Goal: Task Accomplishment & Management: Use online tool/utility

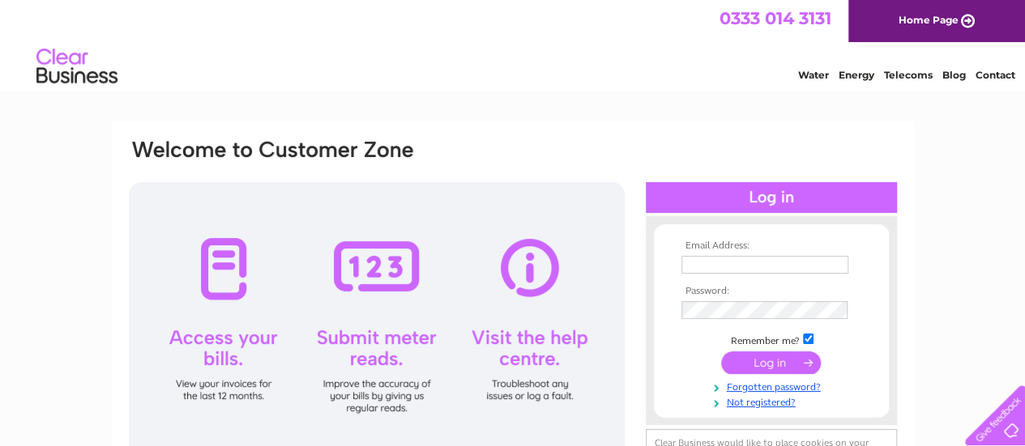
type input "ops@southwarwickshireflyingschool.com"
click at [754, 365] on input "submit" at bounding box center [771, 363] width 100 height 23
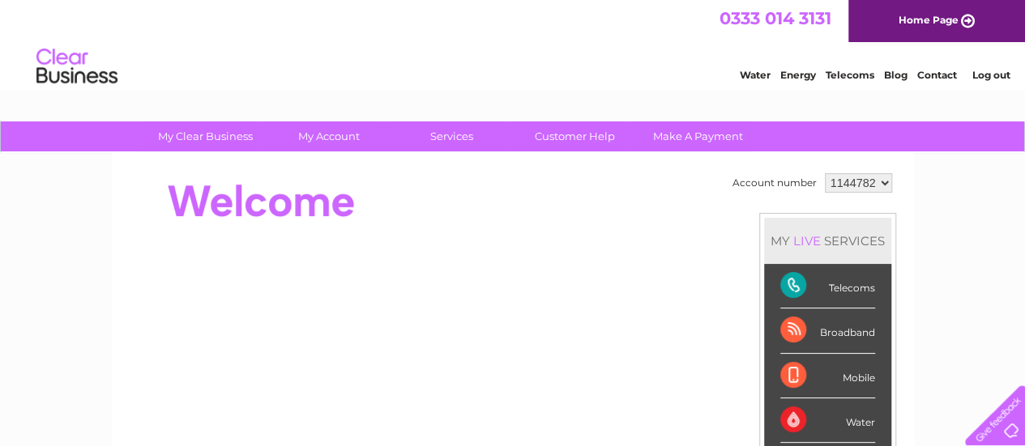
click at [941, 73] on link "Contact" at bounding box center [937, 75] width 40 height 12
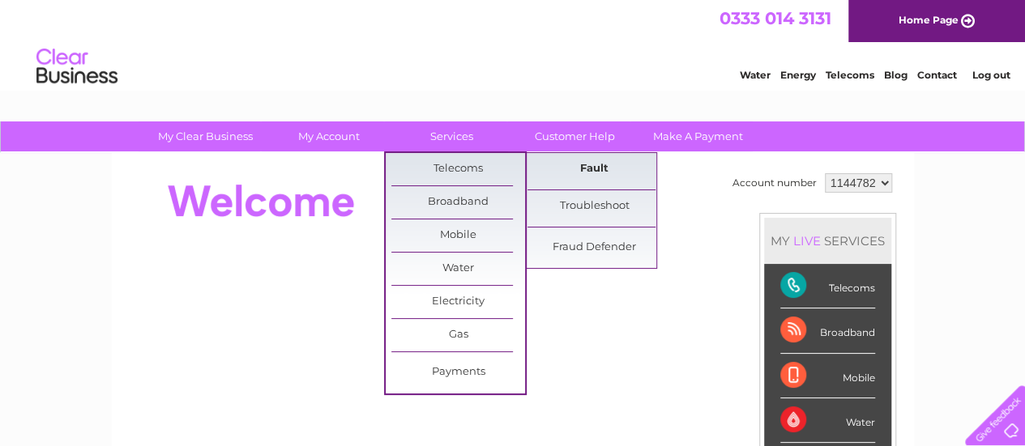
click at [598, 166] on link "Fault" at bounding box center [594, 169] width 134 height 32
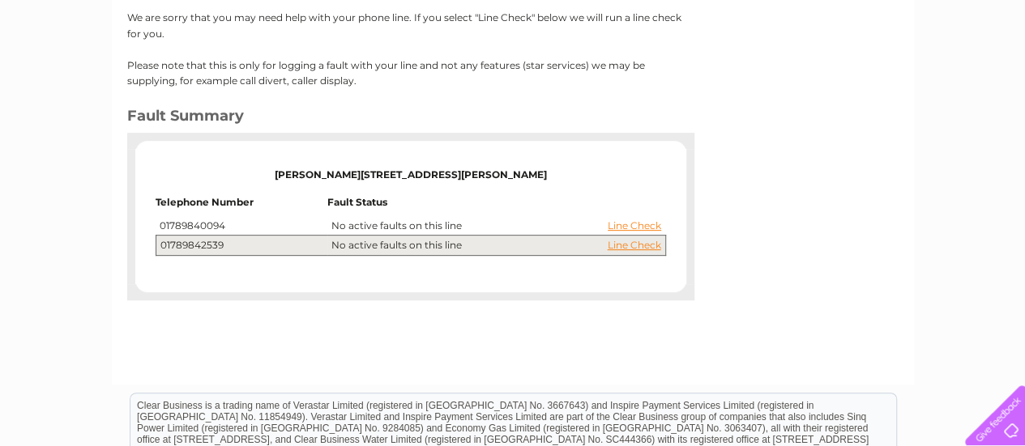
scroll to position [243, 0]
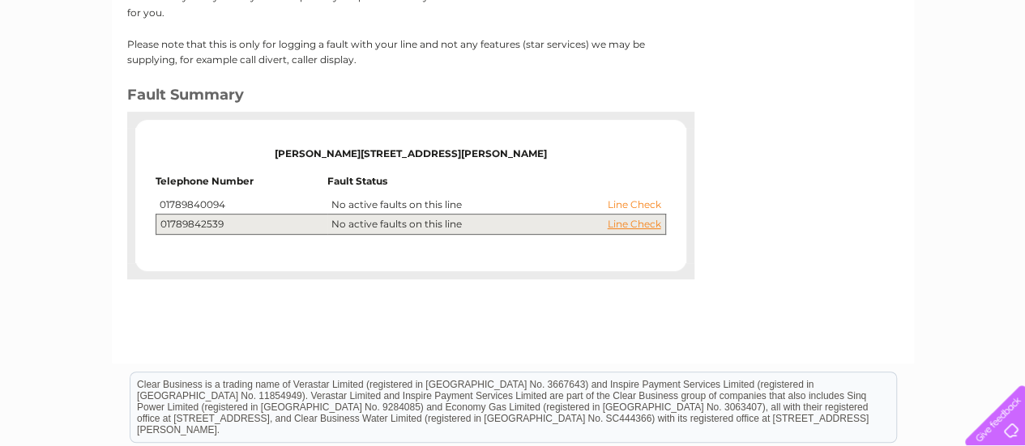
click at [629, 206] on link "Line Check" at bounding box center [633, 204] width 53 height 11
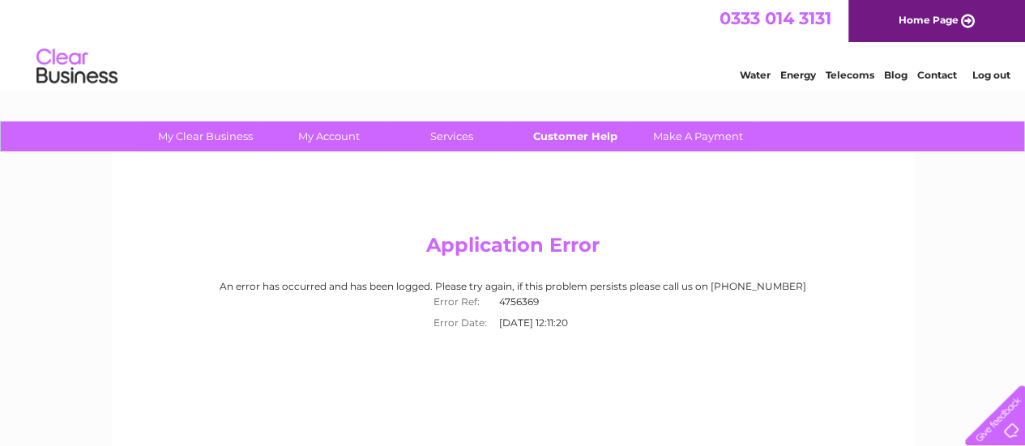
click at [581, 132] on link "Customer Help" at bounding box center [575, 136] width 134 height 30
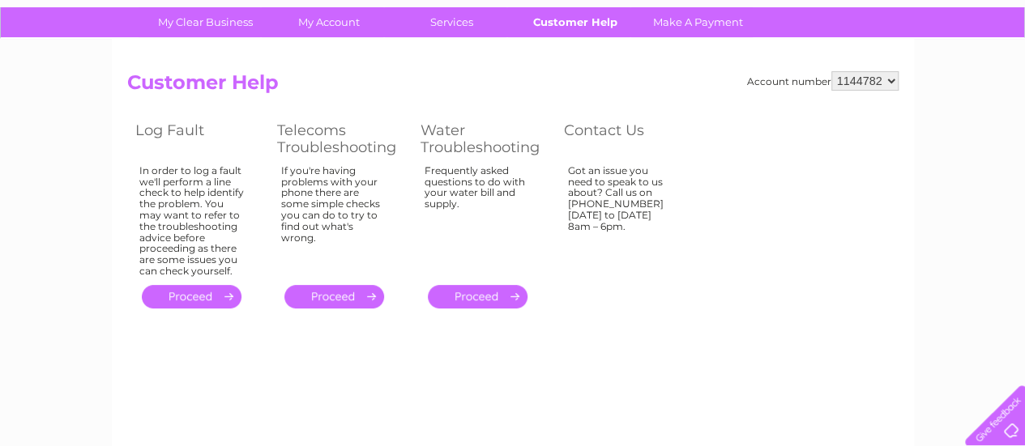
scroll to position [81, 0]
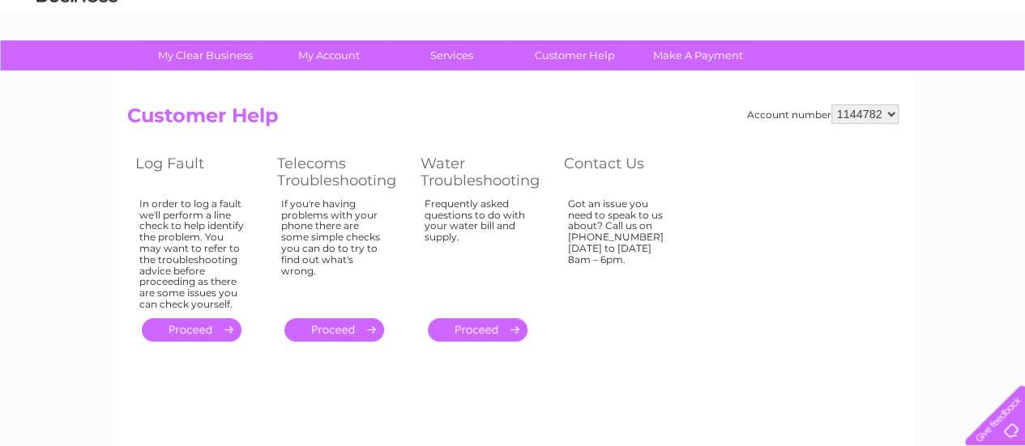
click at [188, 326] on link "." at bounding box center [192, 329] width 100 height 23
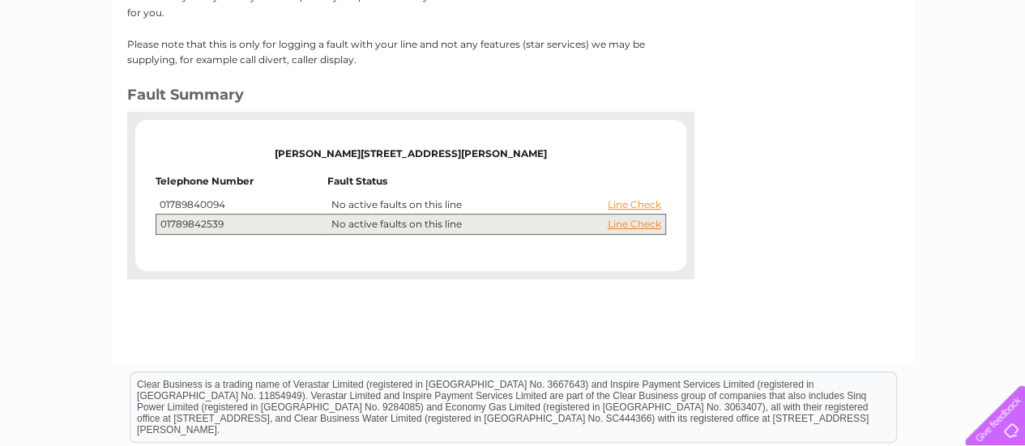
click at [200, 202] on td "01789840094" at bounding box center [242, 204] width 172 height 19
click at [626, 203] on link "Line Check" at bounding box center [633, 204] width 53 height 11
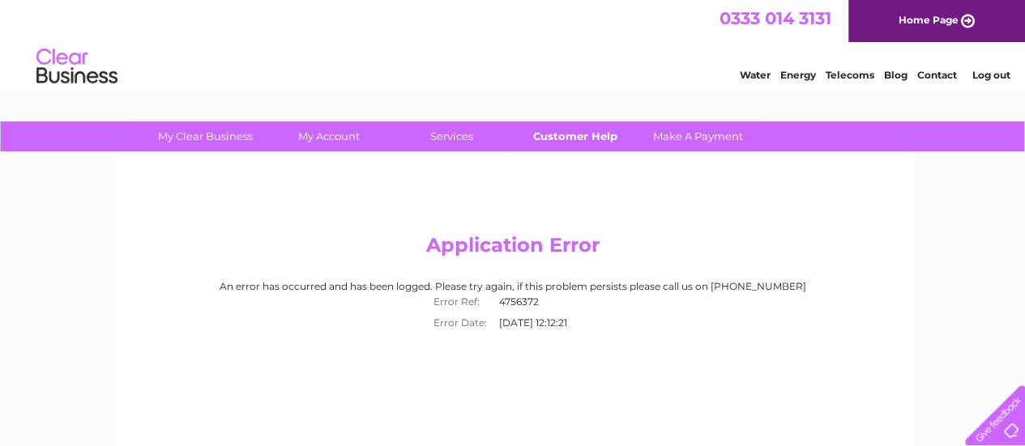
click at [559, 132] on link "Customer Help" at bounding box center [575, 136] width 134 height 30
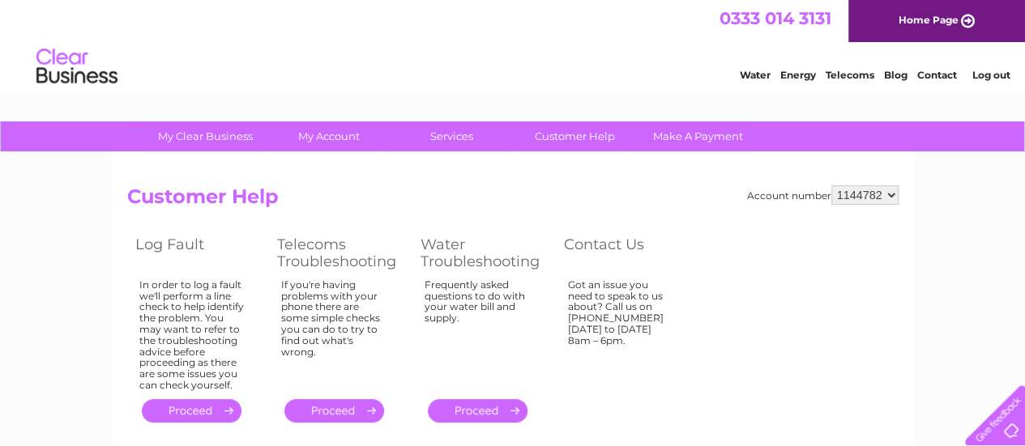
click at [343, 409] on link "." at bounding box center [334, 410] width 100 height 23
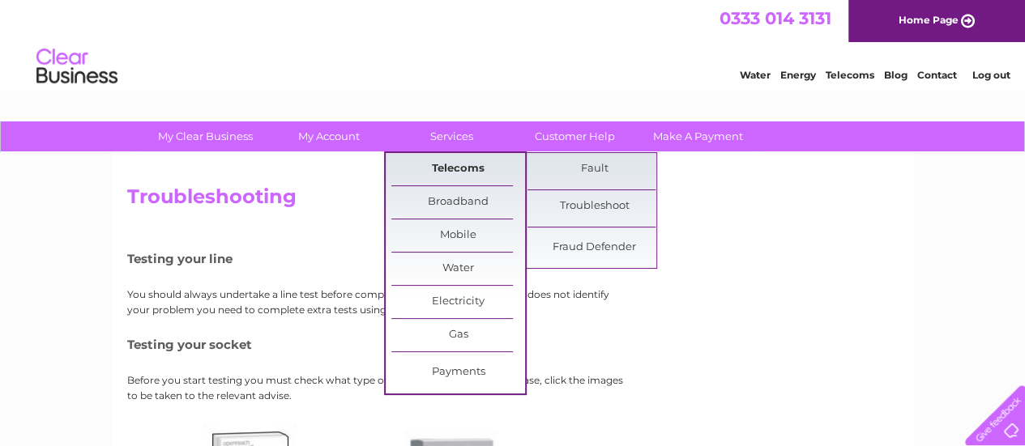
click at [441, 174] on link "Telecoms" at bounding box center [458, 169] width 134 height 32
